Goal: Information Seeking & Learning: Learn about a topic

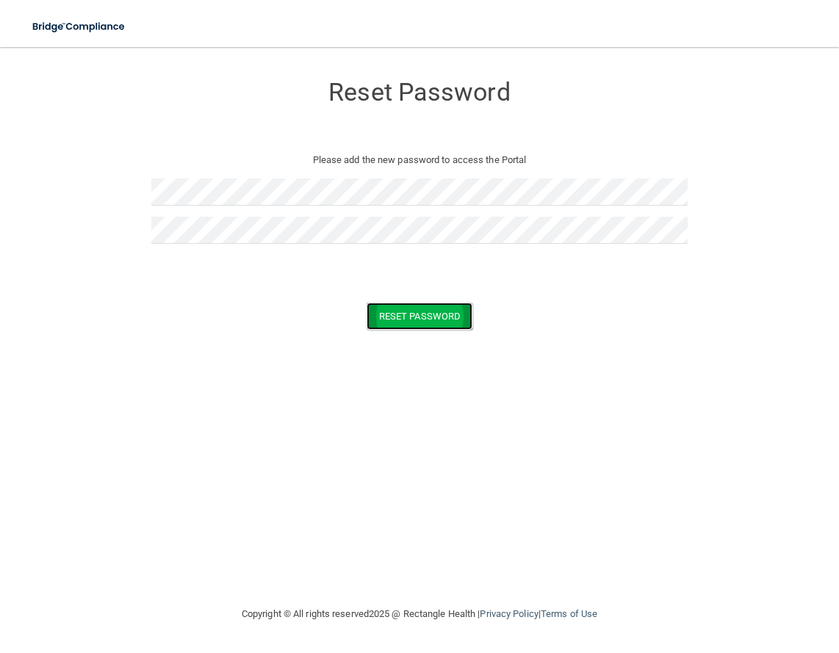
click at [436, 317] on button "Reset Password" at bounding box center [420, 316] width 106 height 27
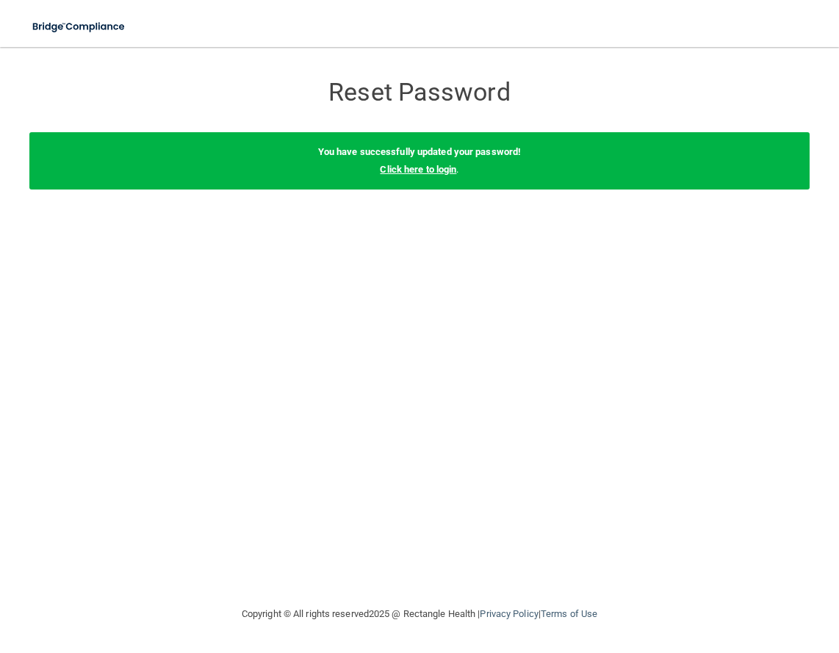
click at [414, 170] on link "Click here to login" at bounding box center [418, 169] width 76 height 11
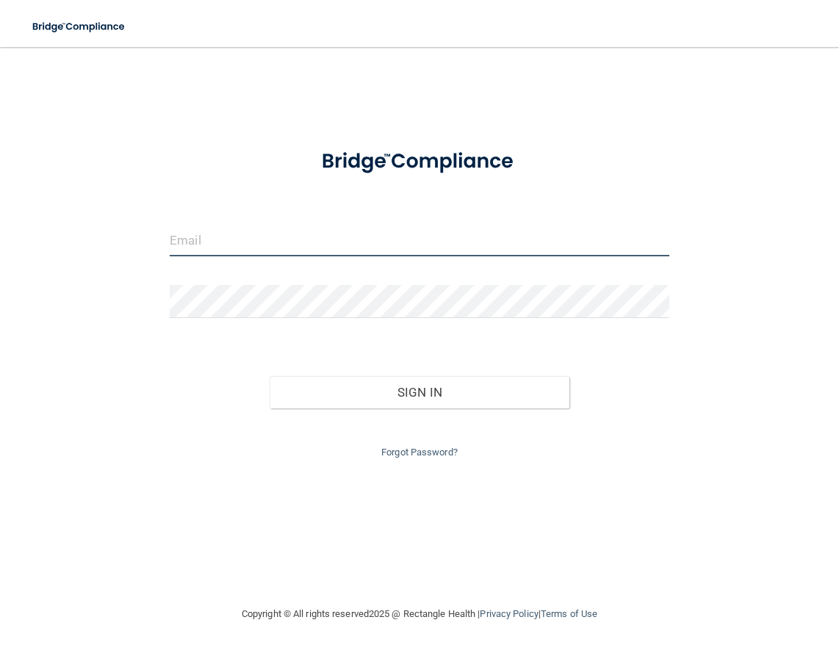
click at [194, 237] on input "email" at bounding box center [420, 239] width 500 height 33
type input "[EMAIL_ADDRESS][DOMAIN_NAME]"
click at [270, 376] on button "Sign In" at bounding box center [420, 392] width 300 height 32
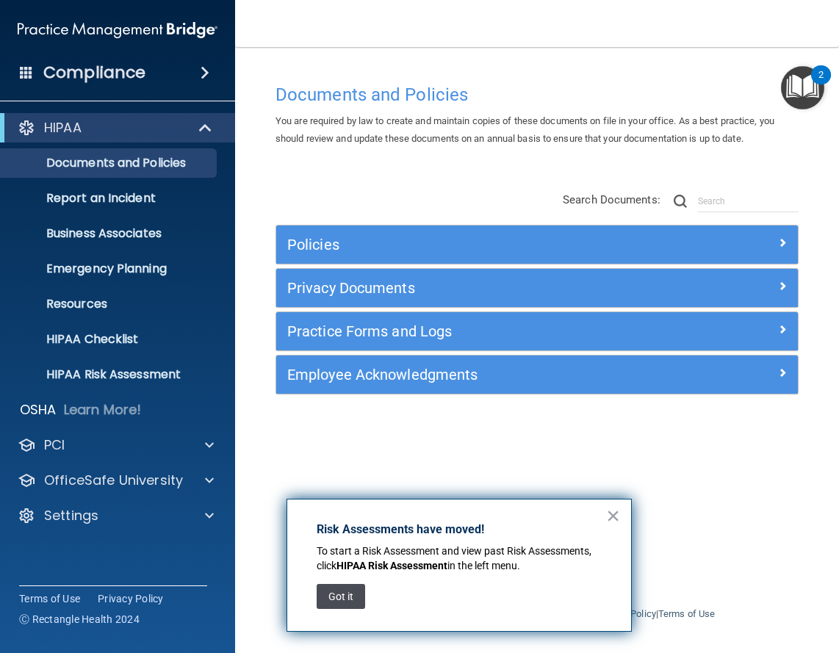
click at [331, 596] on button "Got it" at bounding box center [341, 596] width 48 height 25
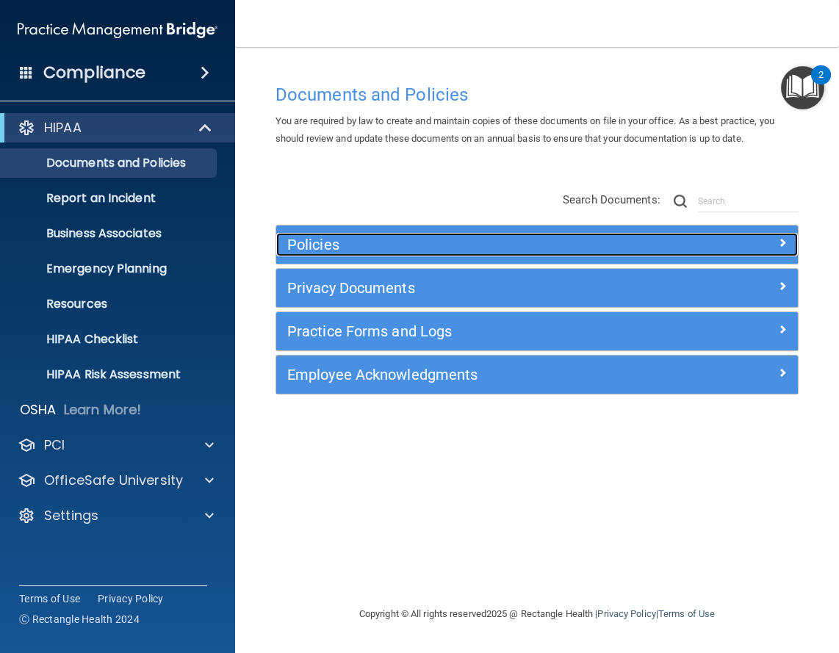
click at [782, 240] on span at bounding box center [782, 243] width 9 height 18
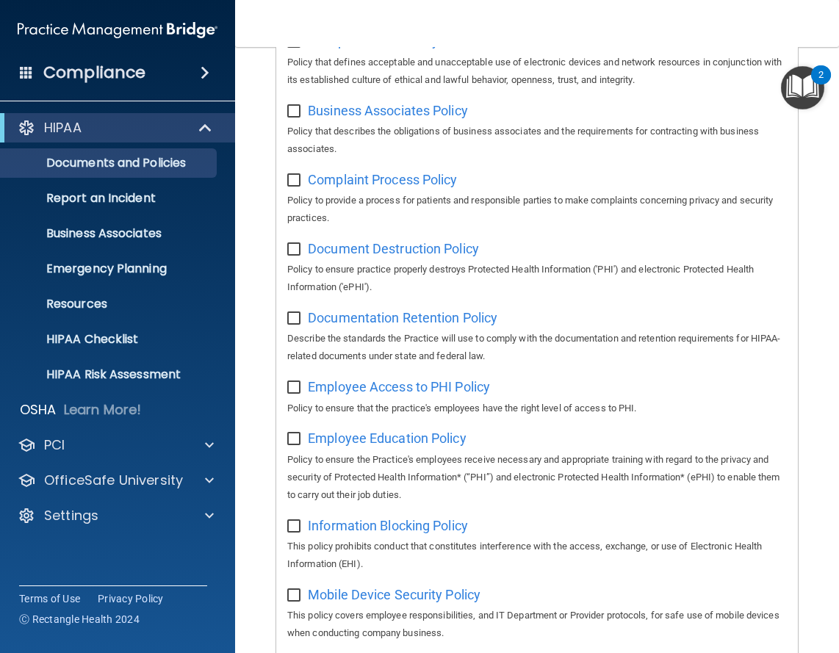
scroll to position [294, 0]
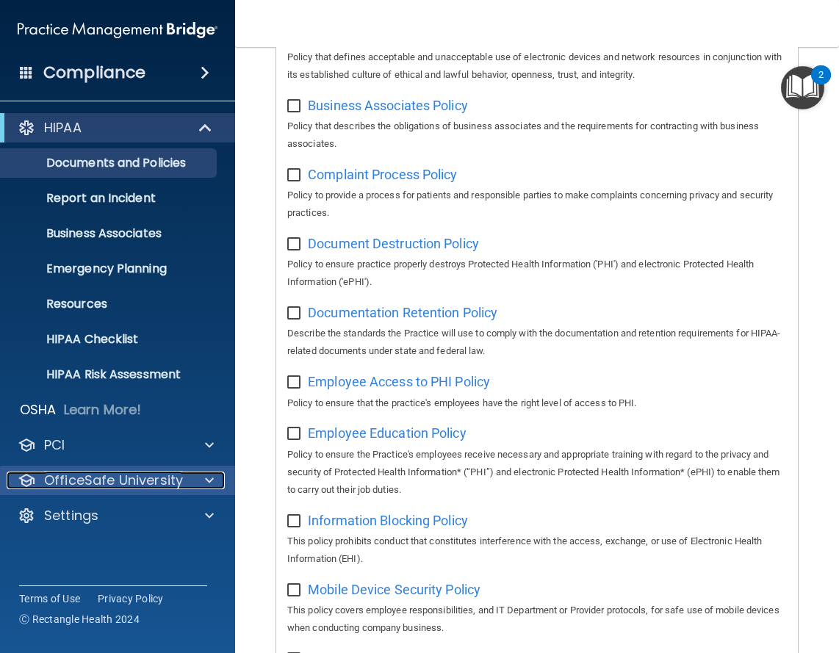
click at [207, 475] on span at bounding box center [209, 481] width 9 height 18
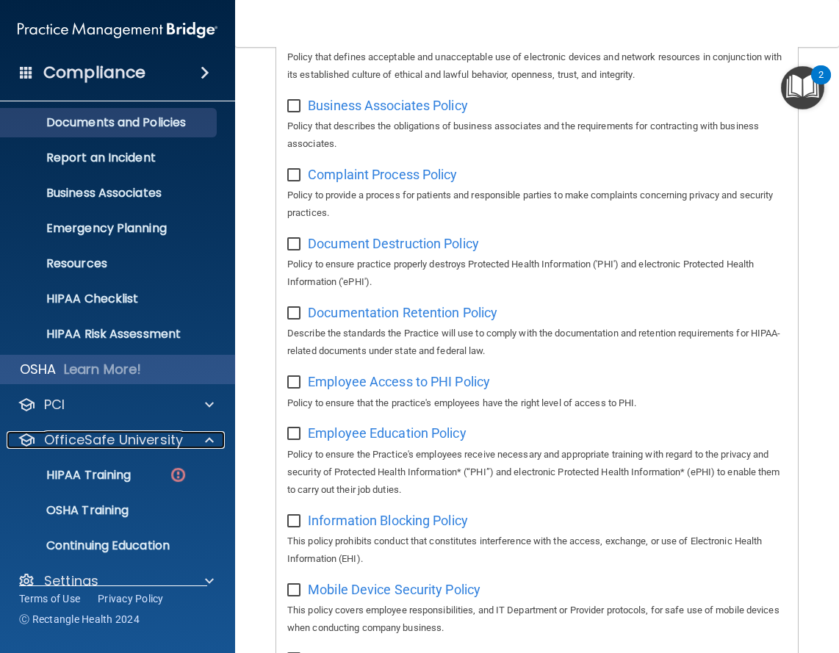
scroll to position [62, 0]
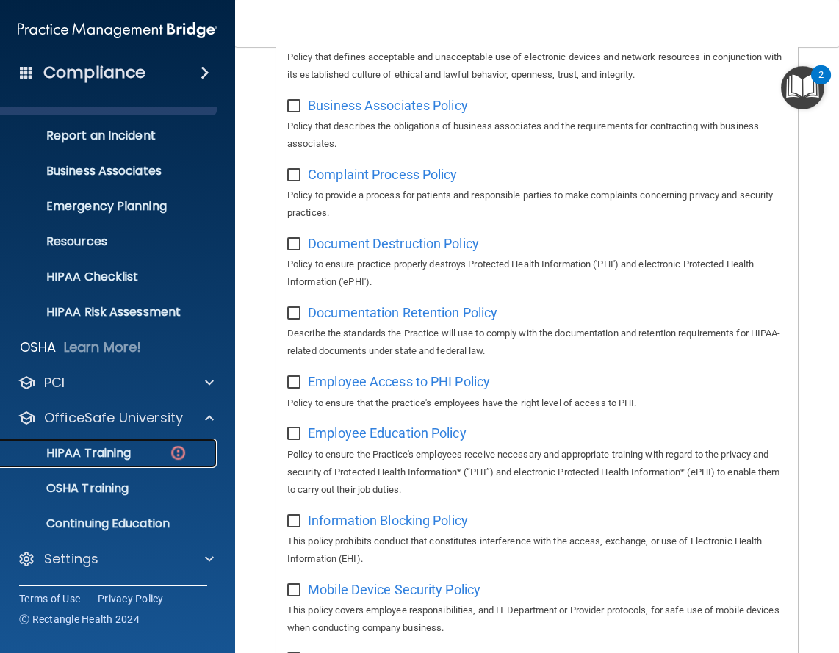
click at [62, 454] on p "HIPAA Training" at bounding box center [70, 453] width 121 height 15
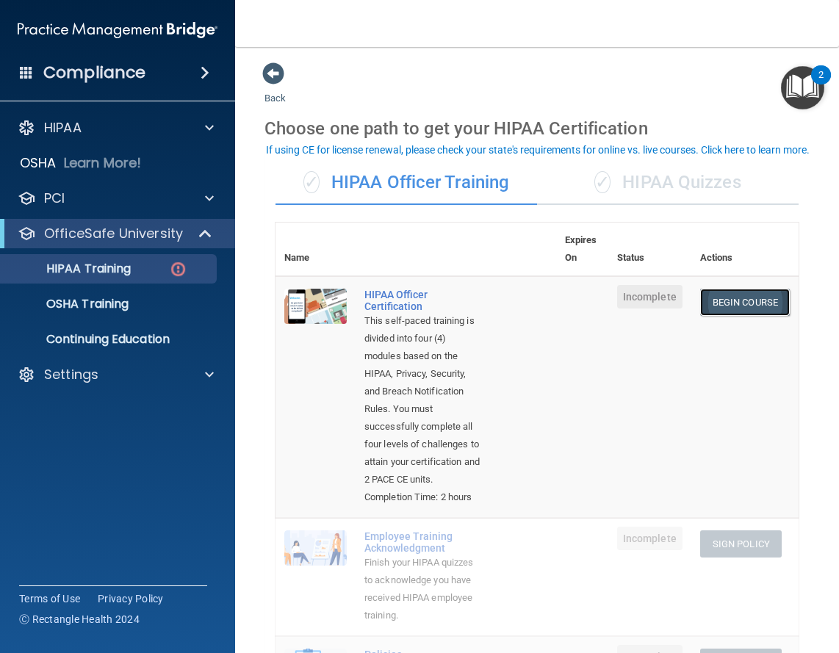
click at [709, 299] on link "Begin Course" at bounding box center [745, 302] width 90 height 27
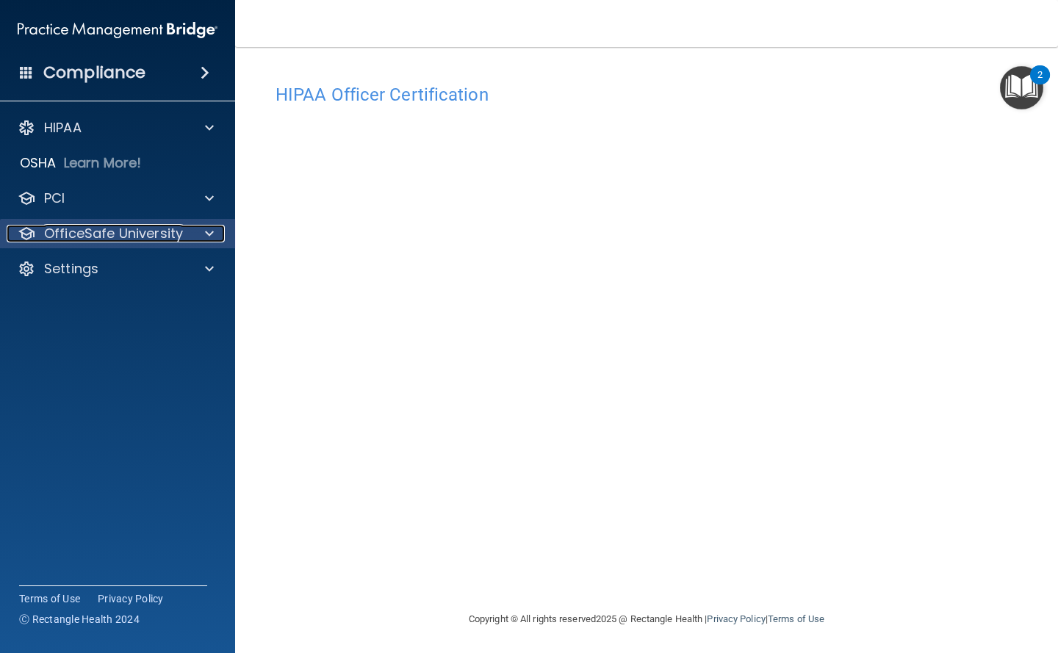
click at [209, 233] on span at bounding box center [209, 234] width 9 height 18
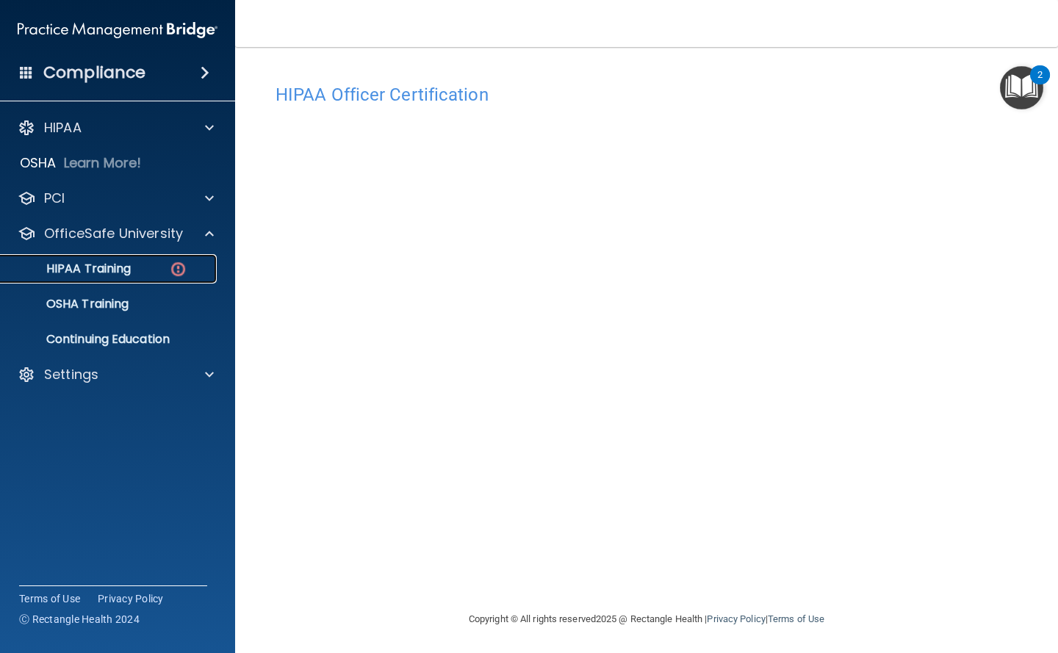
click at [102, 262] on p "HIPAA Training" at bounding box center [70, 269] width 121 height 15
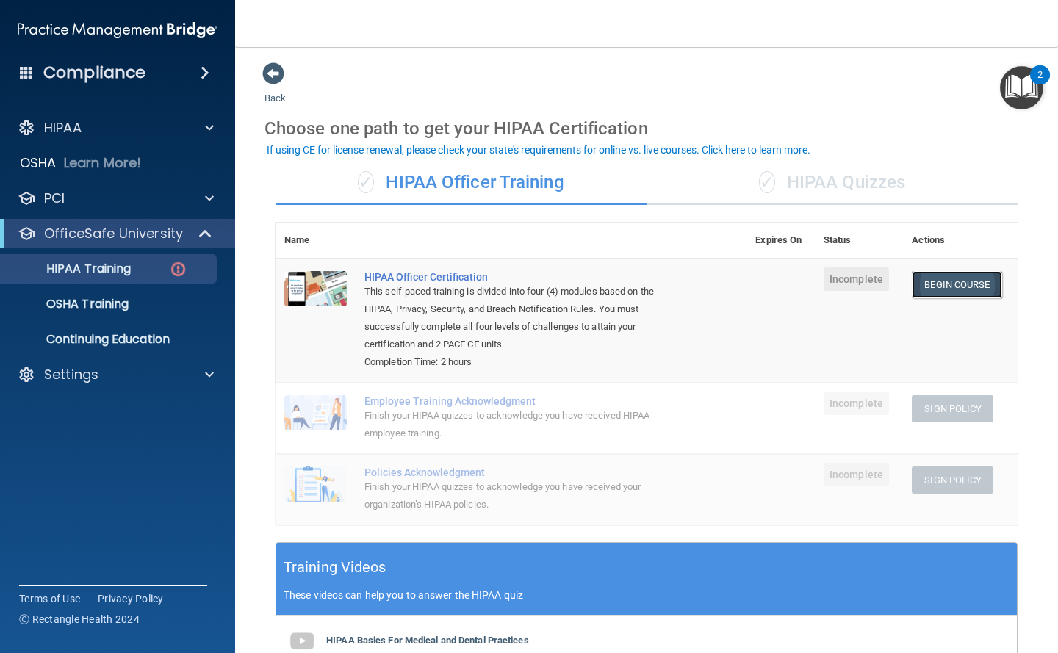
click at [838, 286] on link "Begin Course" at bounding box center [957, 284] width 90 height 27
click at [838, 284] on link "Begin Course" at bounding box center [957, 284] width 90 height 27
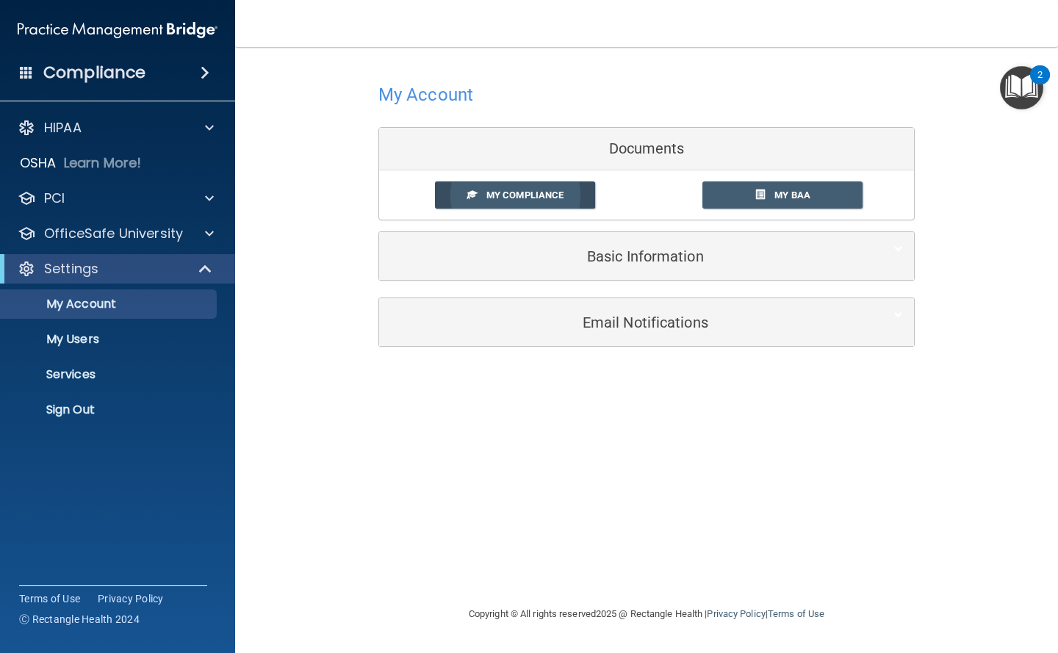
click at [496, 188] on link "My Compliance" at bounding box center [515, 194] width 161 height 27
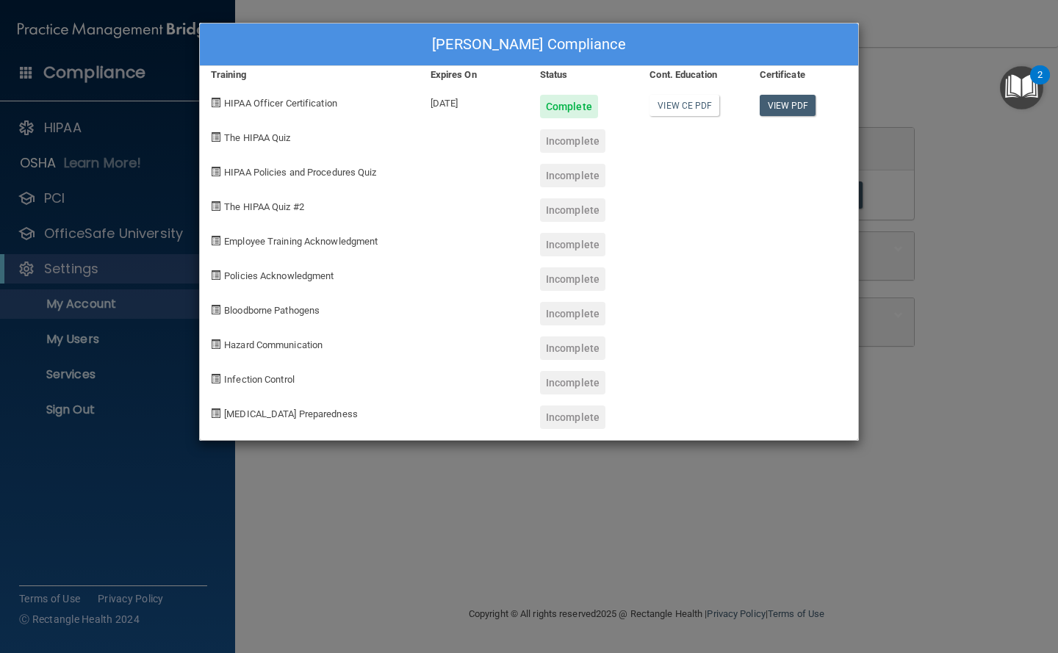
click at [937, 43] on div "Susan Striegler's Compliance Training Expires On Status Cont. Education Certifi…" at bounding box center [529, 326] width 1058 height 653
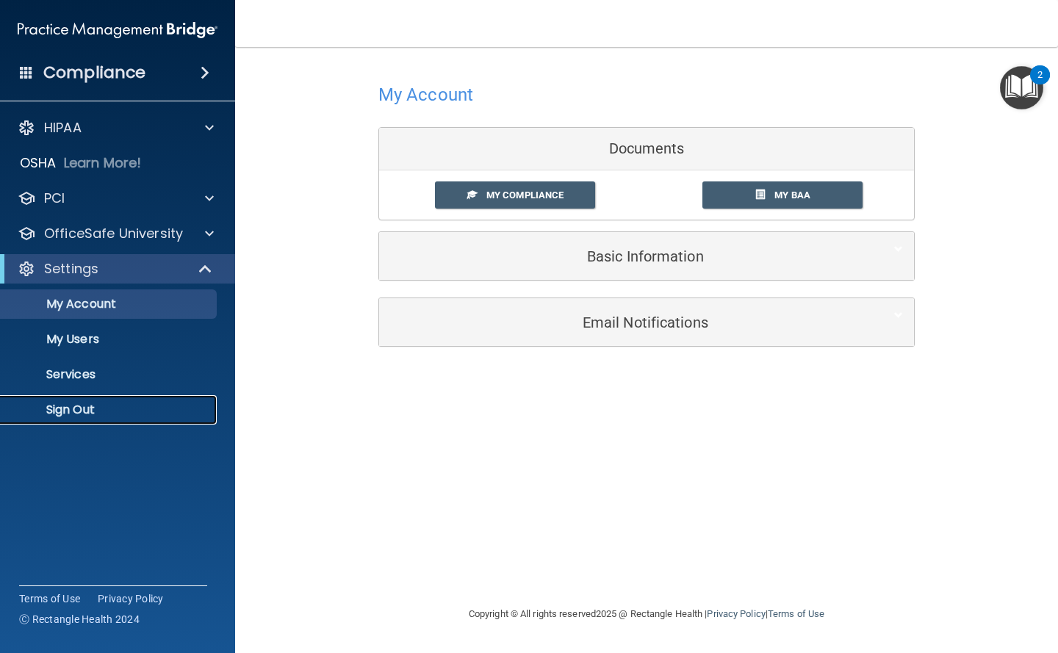
drag, startPoint x: 74, startPoint y: 404, endPoint x: 81, endPoint y: 392, distance: 13.5
click at [75, 403] on p "Sign Out" at bounding box center [110, 410] width 201 height 15
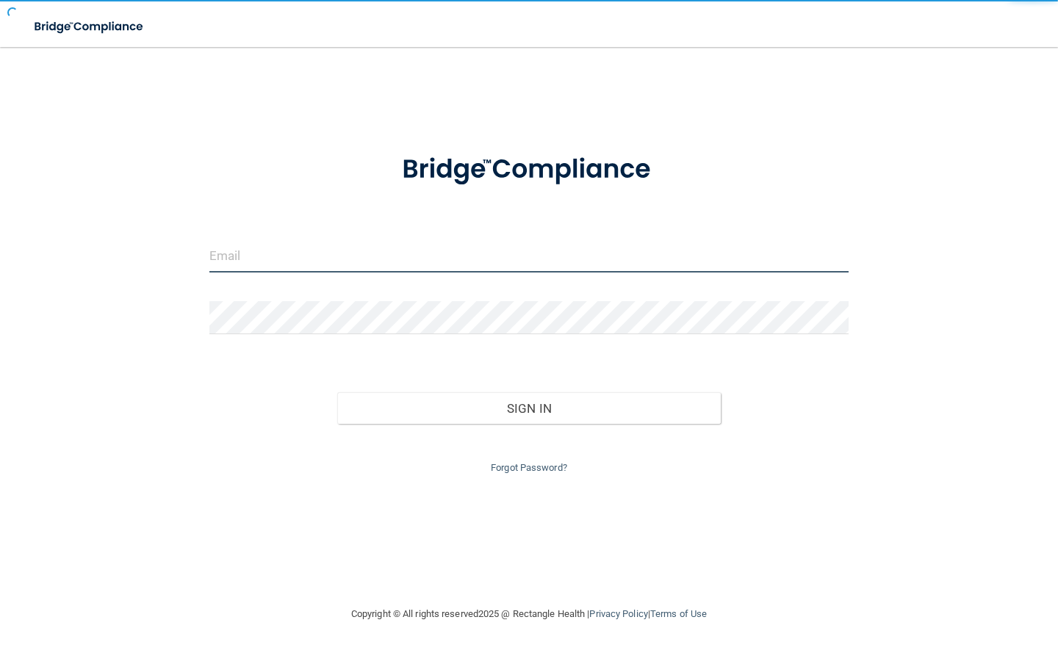
type input "[EMAIL_ADDRESS][DOMAIN_NAME]"
